Goal: Task Accomplishment & Management: Manage account settings

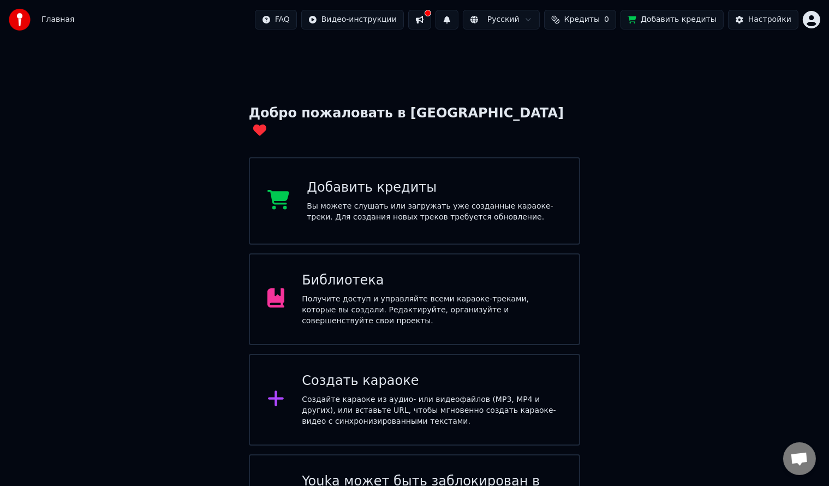
drag, startPoint x: 0, startPoint y: 0, endPoint x: 417, endPoint y: 246, distance: 484.1
click at [417, 253] on div "Библиотека Получите доступ и управляйте всеми караоке-треками, которые вы созда…" at bounding box center [415, 299] width 332 height 92
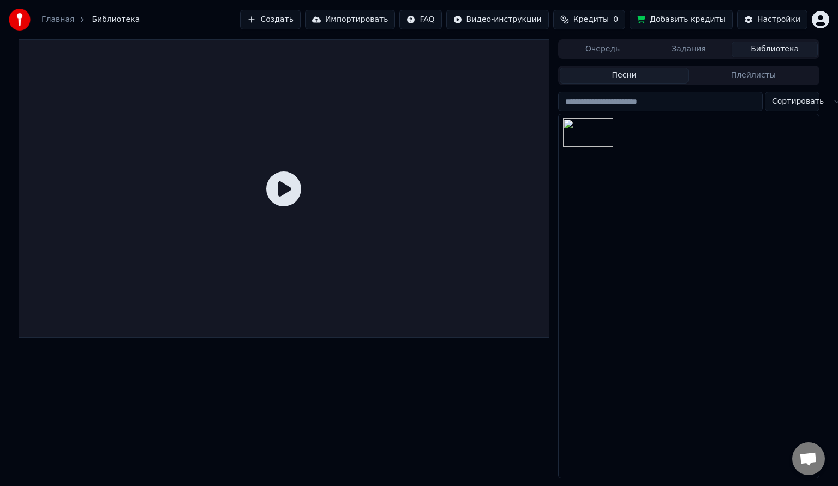
click at [677, 55] on button "Задания" at bounding box center [689, 49] width 86 height 16
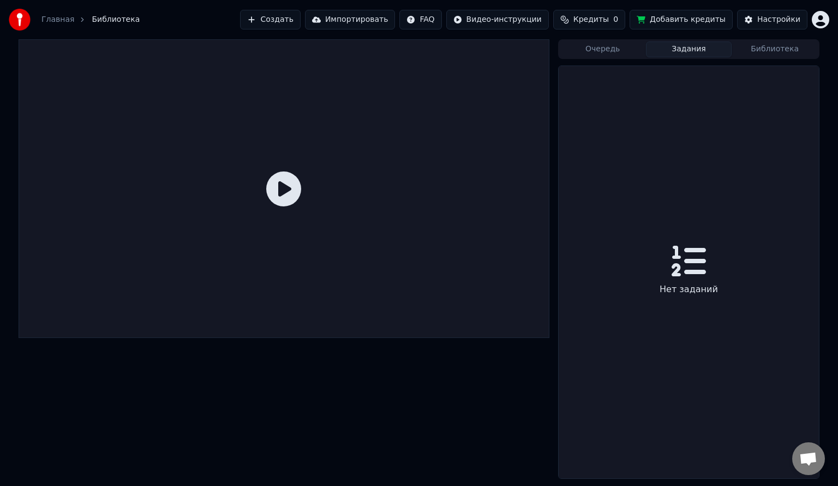
click at [754, 53] on button "Библиотека" at bounding box center [775, 49] width 86 height 16
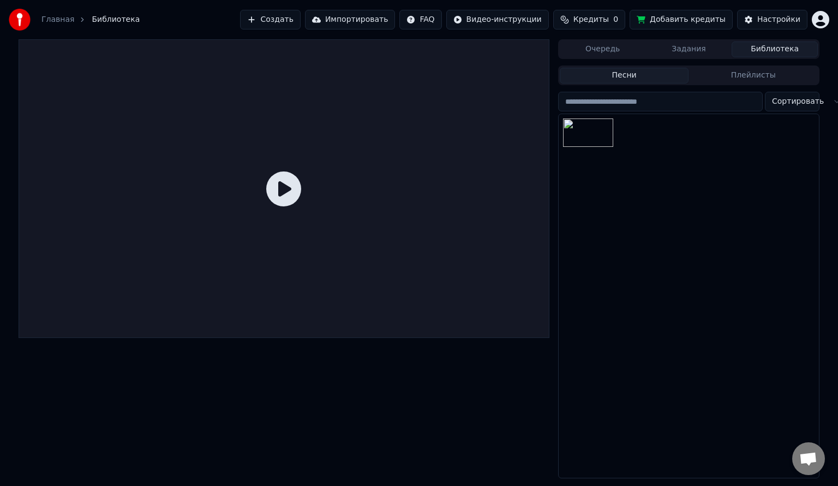
click at [620, 54] on button "Очередь" at bounding box center [603, 49] width 86 height 16
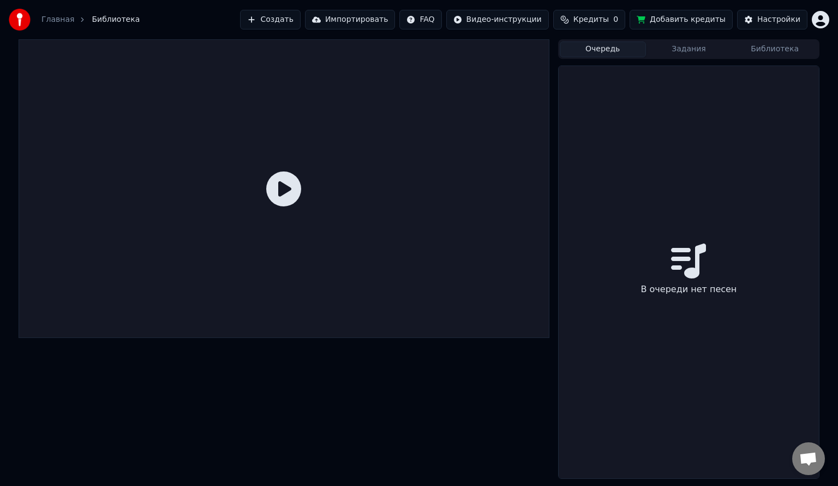
click at [755, 55] on button "Библиотека" at bounding box center [775, 49] width 86 height 16
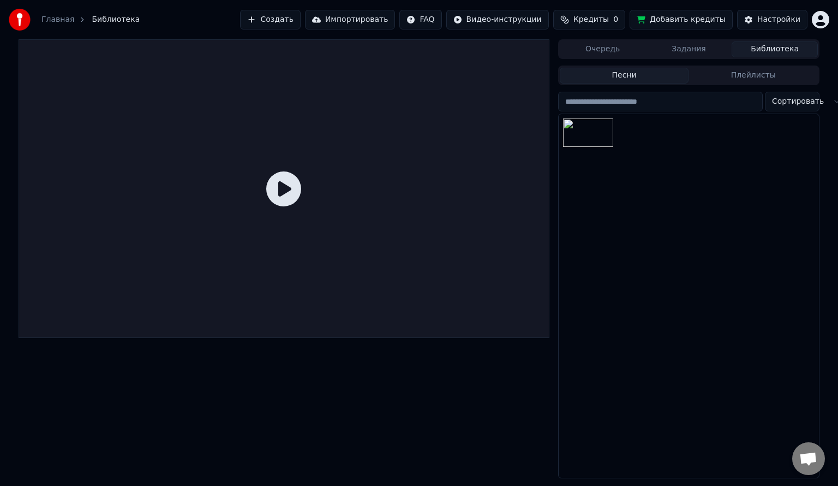
click at [764, 73] on button "Плейлисты" at bounding box center [753, 76] width 129 height 16
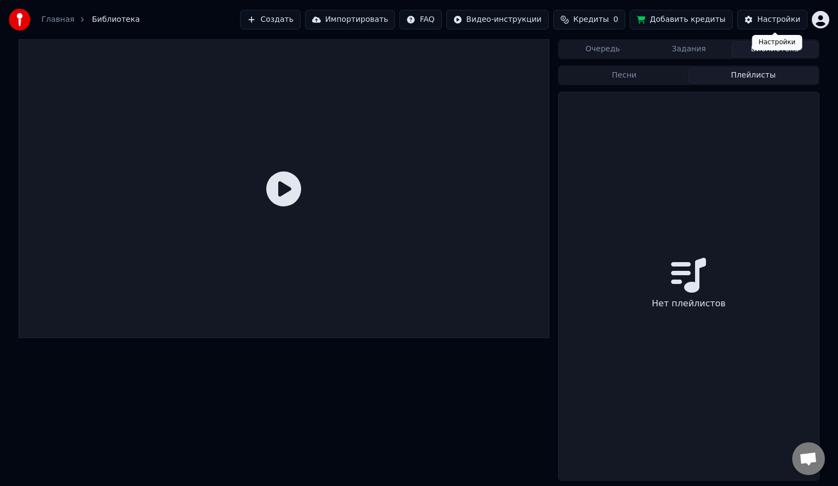
click at [778, 22] on div "Настройки" at bounding box center [778, 19] width 43 height 11
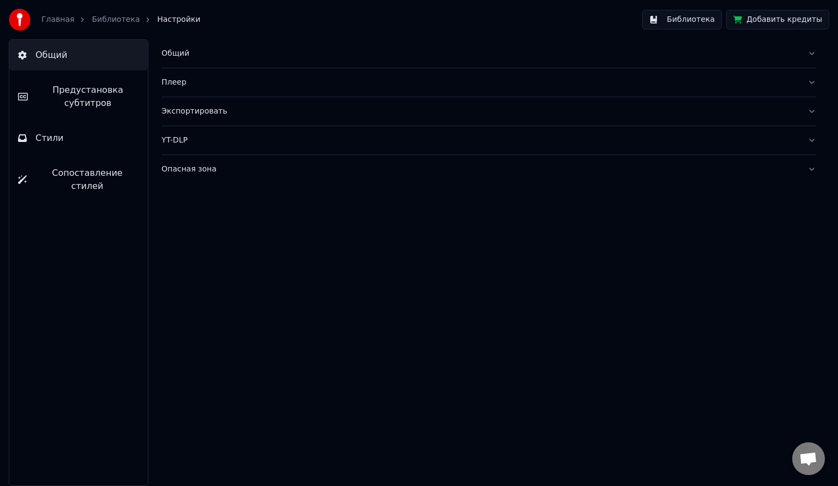
click at [204, 62] on button "Общий" at bounding box center [489, 53] width 655 height 28
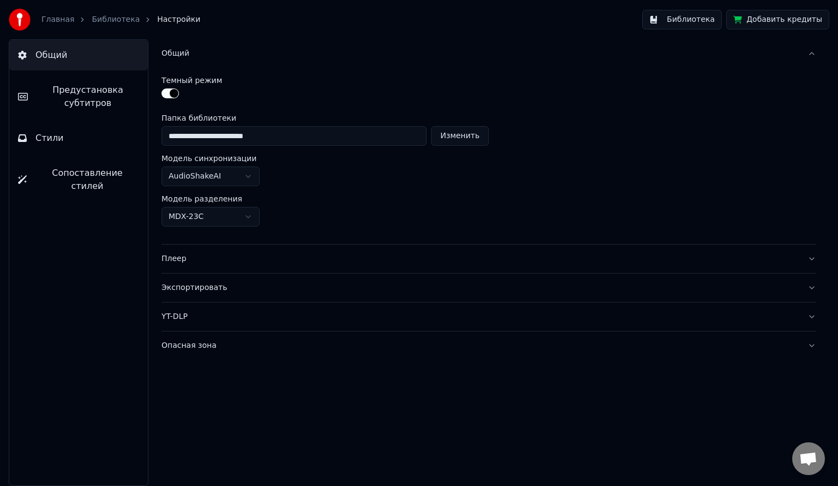
click at [204, 62] on button "Общий" at bounding box center [489, 53] width 655 height 28
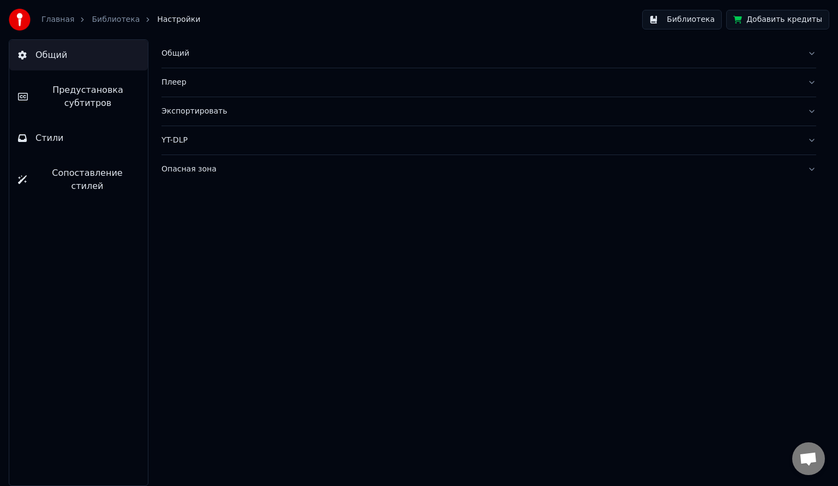
click at [201, 83] on div "Плеер" at bounding box center [480, 82] width 637 height 11
click at [202, 100] on button "Экспортировать" at bounding box center [489, 111] width 655 height 28
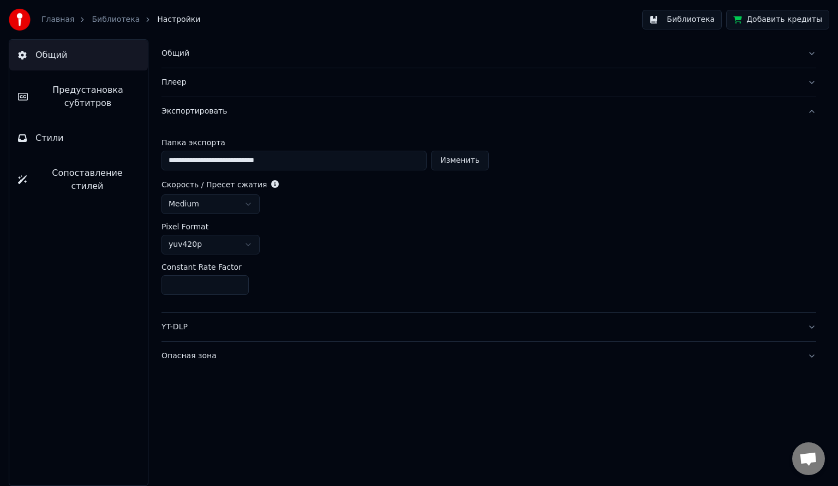
click at [202, 100] on button "Экспортировать" at bounding box center [489, 111] width 655 height 28
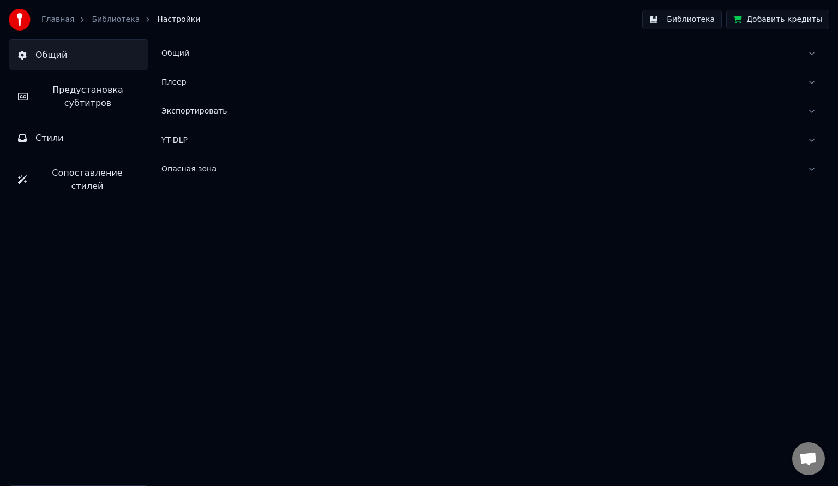
click at [115, 103] on span "Предустановка субтитров" at bounding box center [88, 96] width 103 height 26
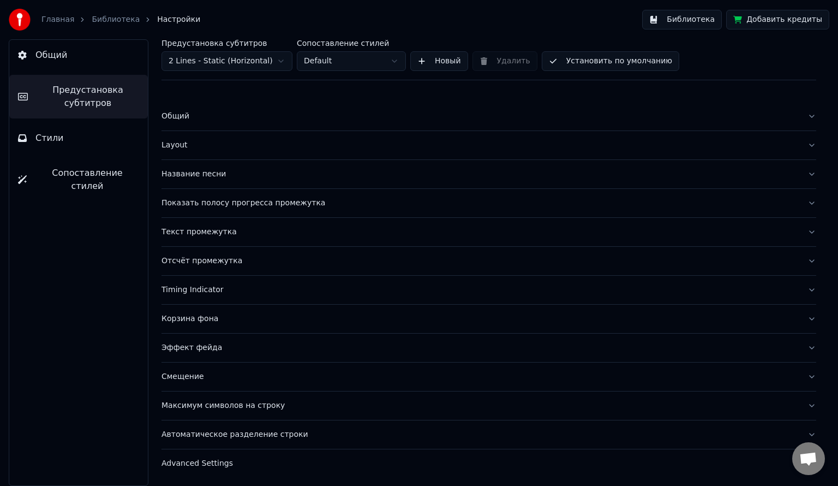
click at [65, 133] on button "Стили" at bounding box center [78, 138] width 139 height 31
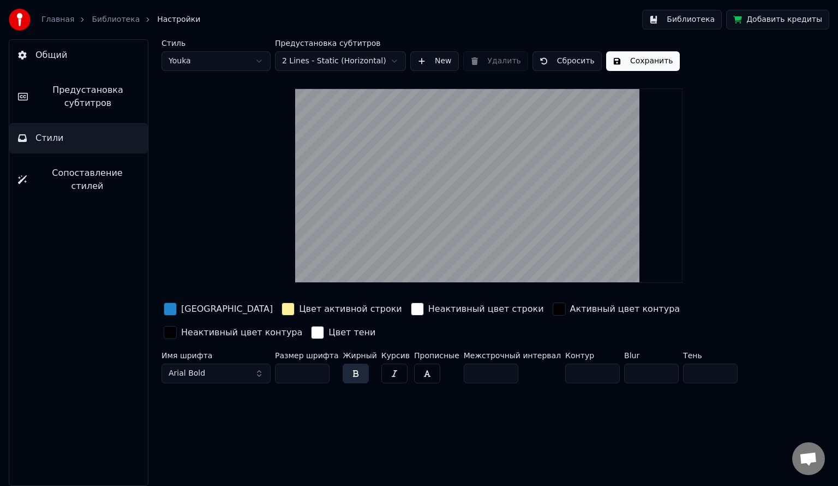
click at [83, 115] on button "Предустановка субтитров" at bounding box center [78, 97] width 139 height 44
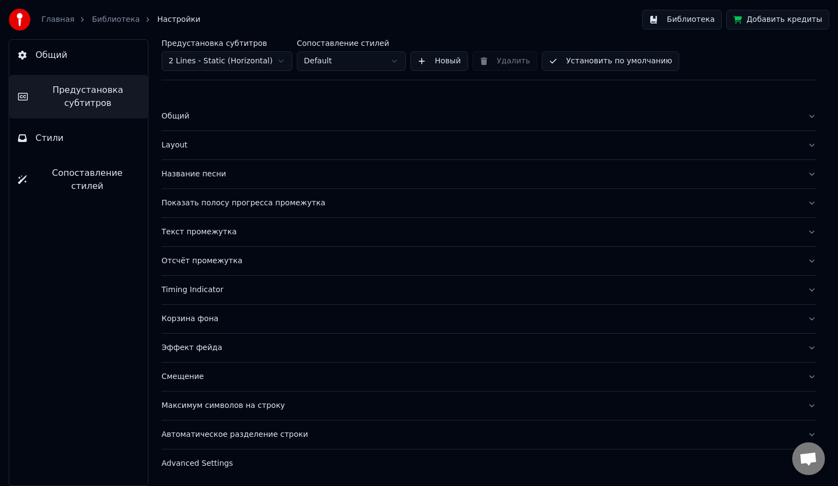
click at [212, 126] on button "Общий" at bounding box center [489, 116] width 655 height 28
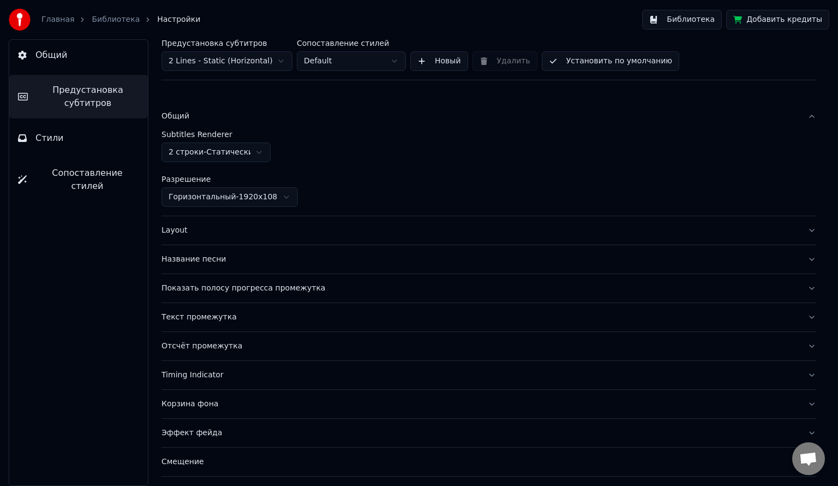
click at [212, 126] on button "Общий" at bounding box center [489, 116] width 655 height 28
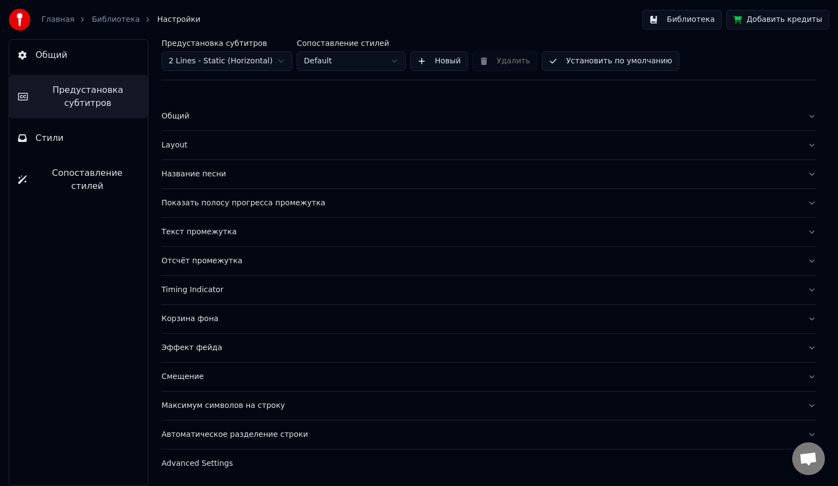
click at [212, 146] on div "Layout" at bounding box center [480, 145] width 637 height 11
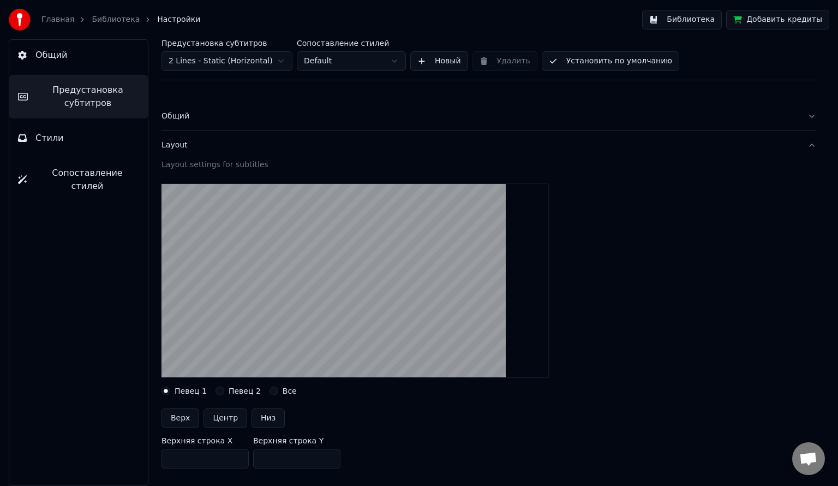
click at [212, 146] on div "Layout" at bounding box center [480, 145] width 637 height 11
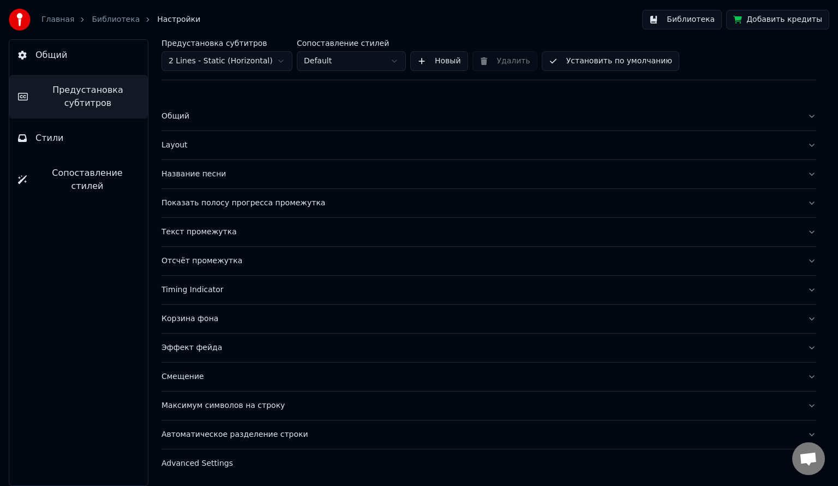
click at [222, 379] on div "Смещение" at bounding box center [480, 376] width 637 height 11
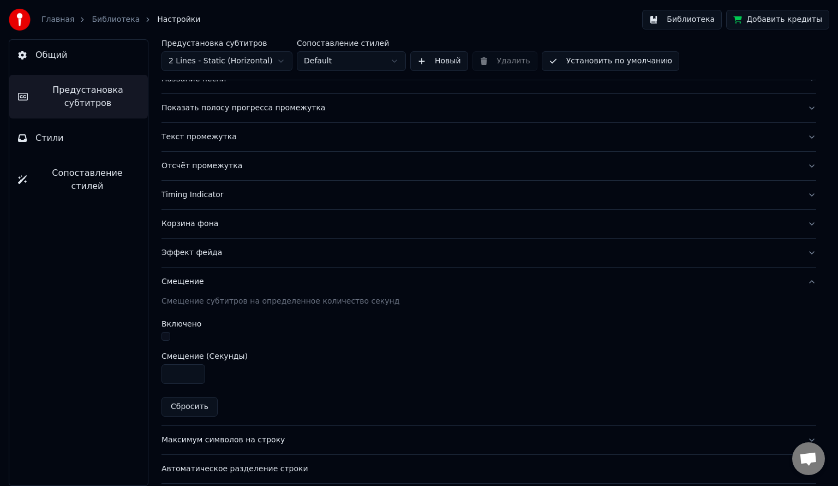
scroll to position [128, 0]
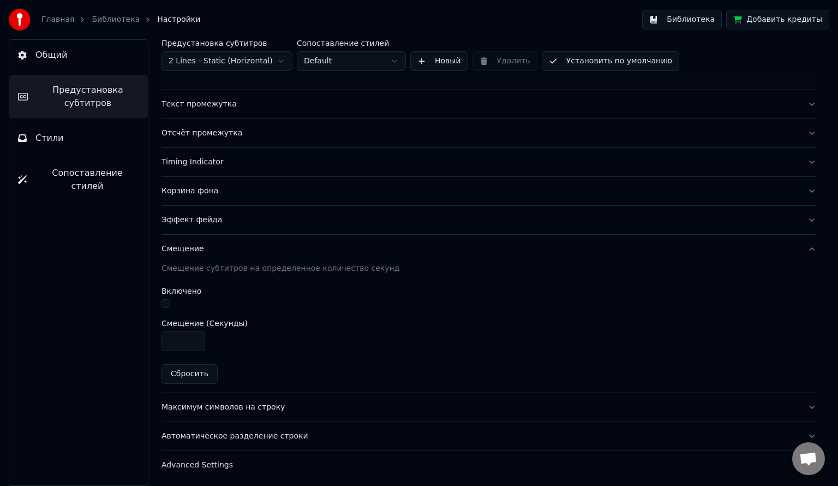
click at [181, 412] on button "Максимум символов на строку" at bounding box center [489, 407] width 655 height 28
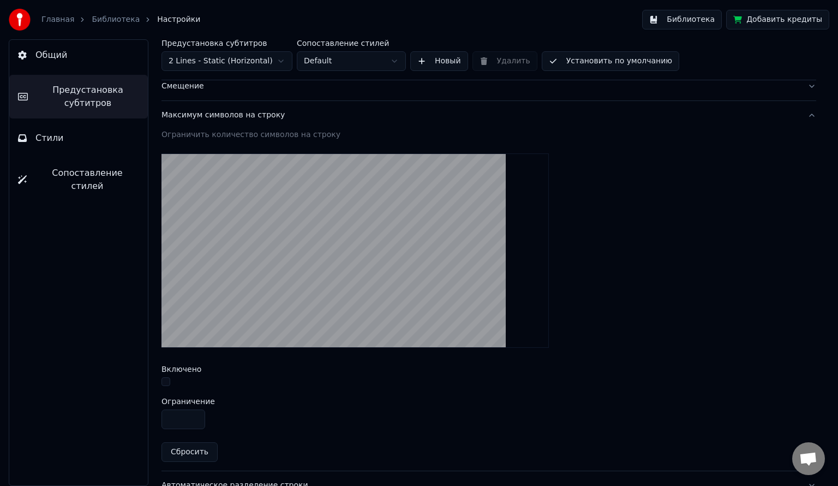
scroll to position [0, 0]
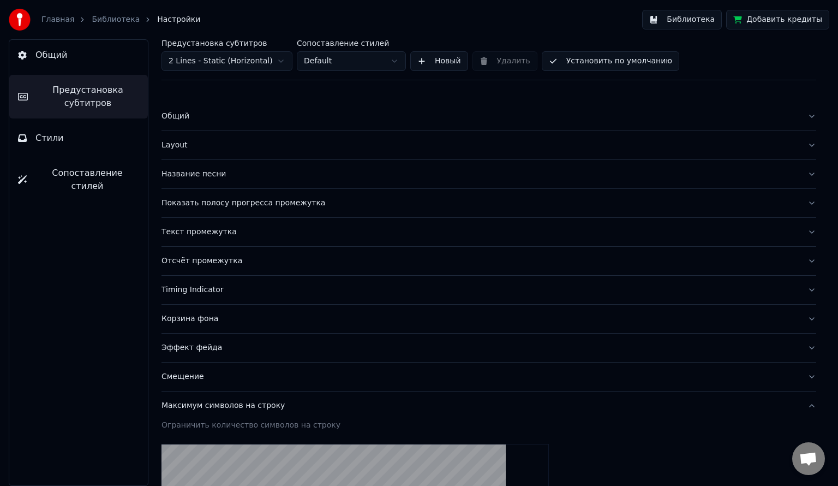
click at [53, 20] on link "Главная" at bounding box center [57, 19] width 33 height 11
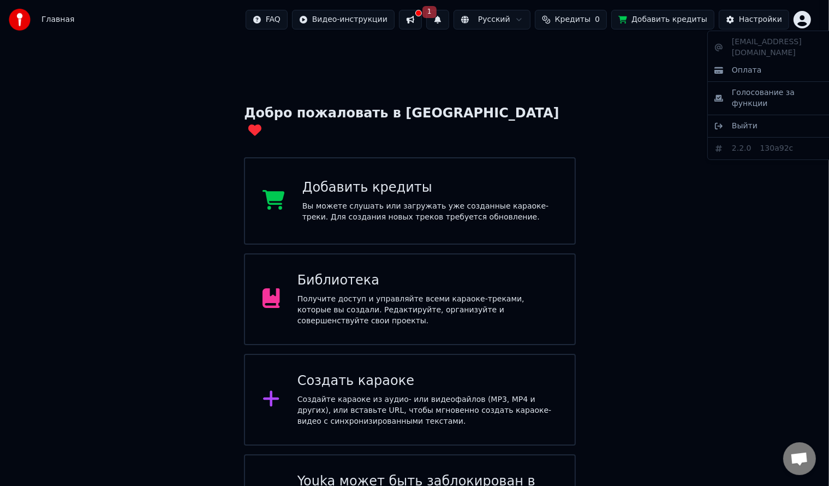
click at [808, 26] on html "Главная FAQ Видео-инструкции 1 Русский Кредиты 0 Добавить кредиты Настройки Доб…" at bounding box center [414, 276] width 829 height 552
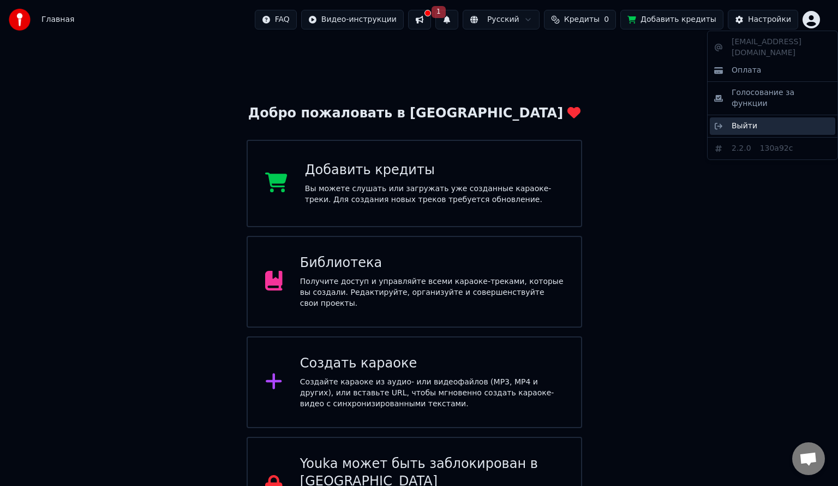
click at [764, 117] on div "Выйти" at bounding box center [772, 125] width 125 height 17
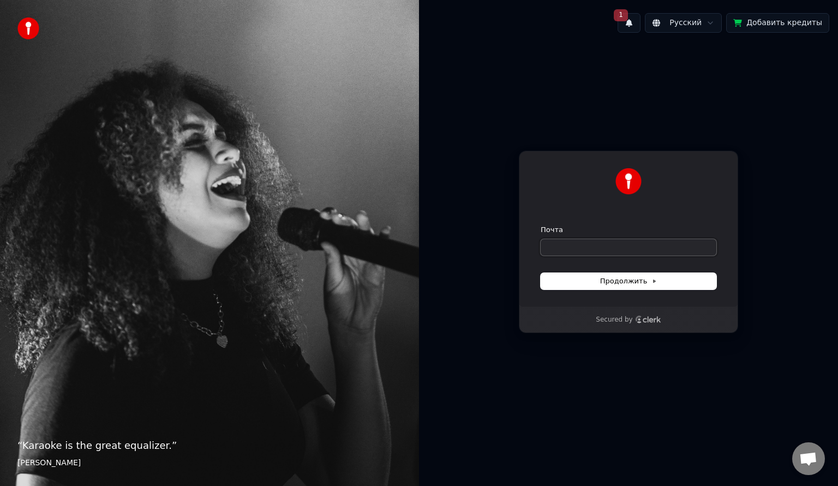
click at [567, 249] on input "Почта" at bounding box center [629, 247] width 176 height 16
paste input "**********"
click at [629, 273] on button "Продолжить" at bounding box center [629, 281] width 176 height 16
type input "**********"
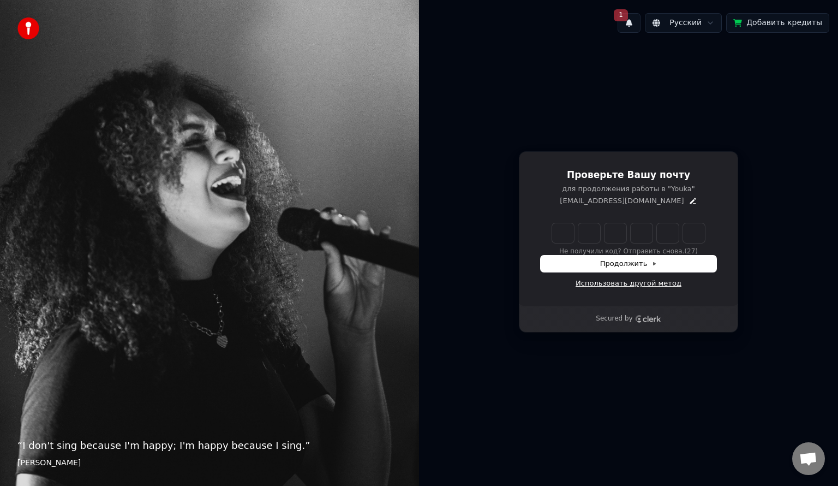
click at [613, 288] on link "Использовать другой метод" at bounding box center [629, 283] width 106 height 10
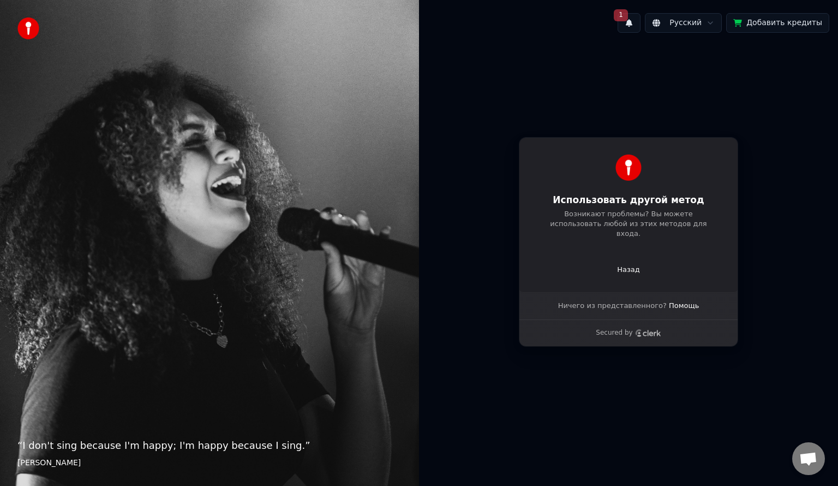
click at [602, 237] on div "Использовать другой метод Возникают проблемы? Вы можете использовать любой из э…" at bounding box center [628, 214] width 219 height 155
click at [625, 265] on p "Назад" at bounding box center [628, 270] width 23 height 10
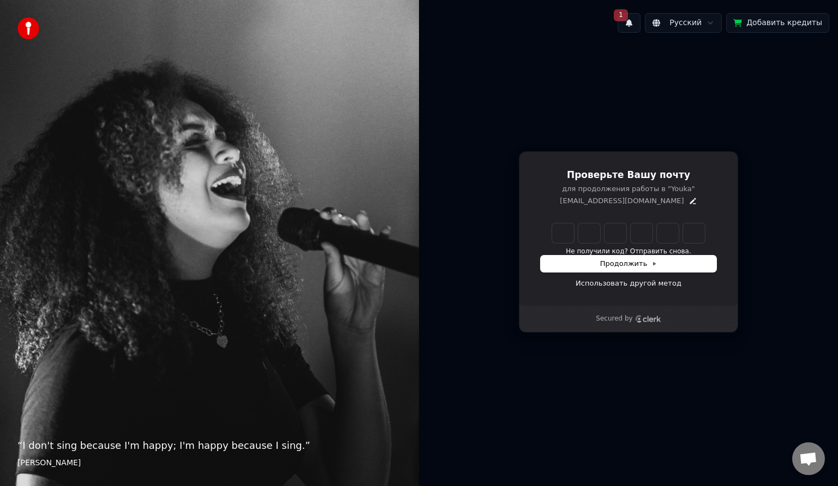
click at [570, 234] on input "Enter verification code" at bounding box center [628, 233] width 153 height 20
paste input "******"
type input "******"
